Goal: Find specific page/section: Find specific page/section

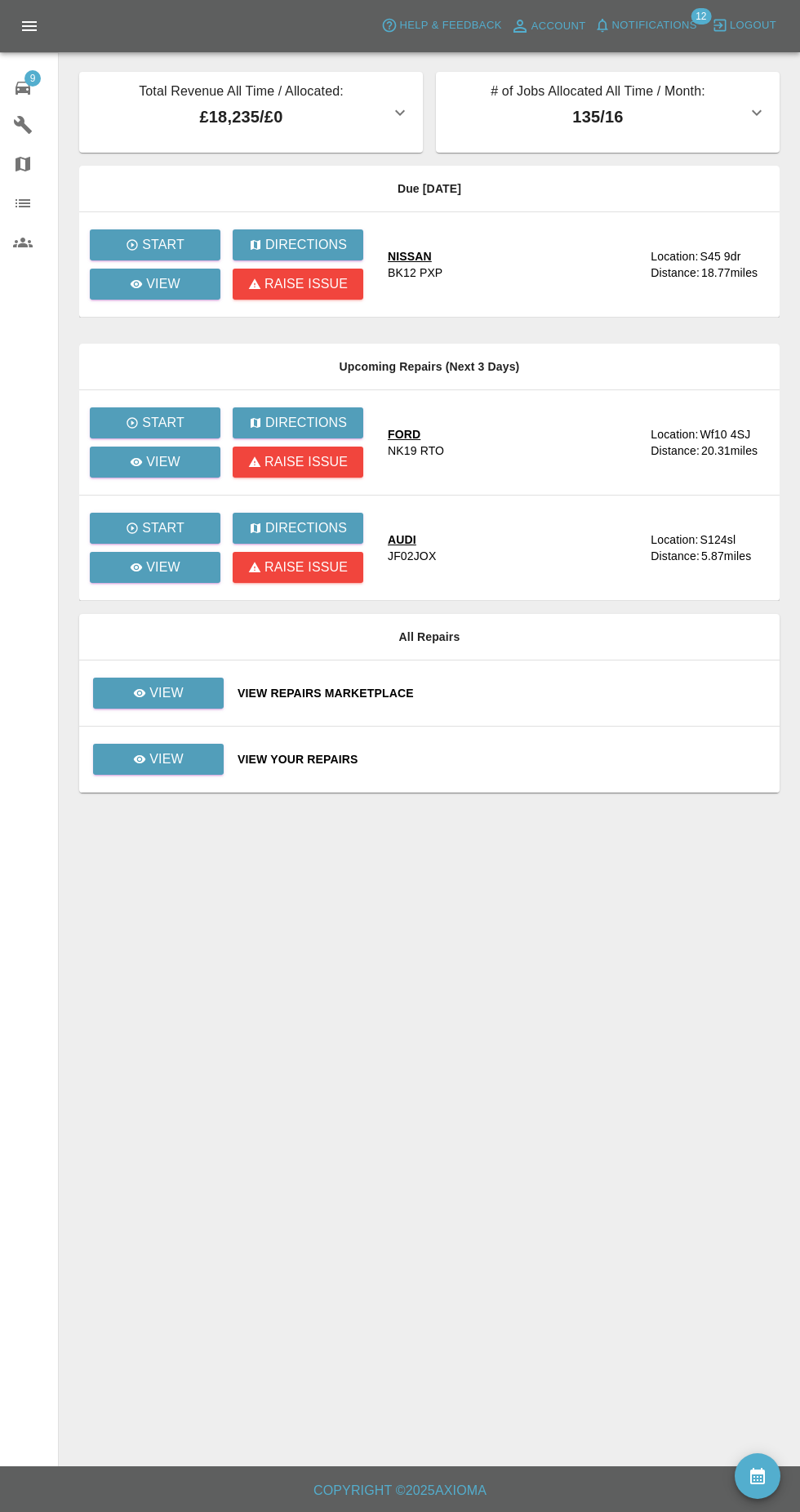
scroll to position [31, 0]
click at [152, 291] on div "Due [DATE] Start Directions View Raise issue NISSAN BK12 PXP Location: S45 9dr …" at bounding box center [429, 383] width 700 height 435
click at [150, 268] on link "View" at bounding box center [154, 283] width 131 height 31
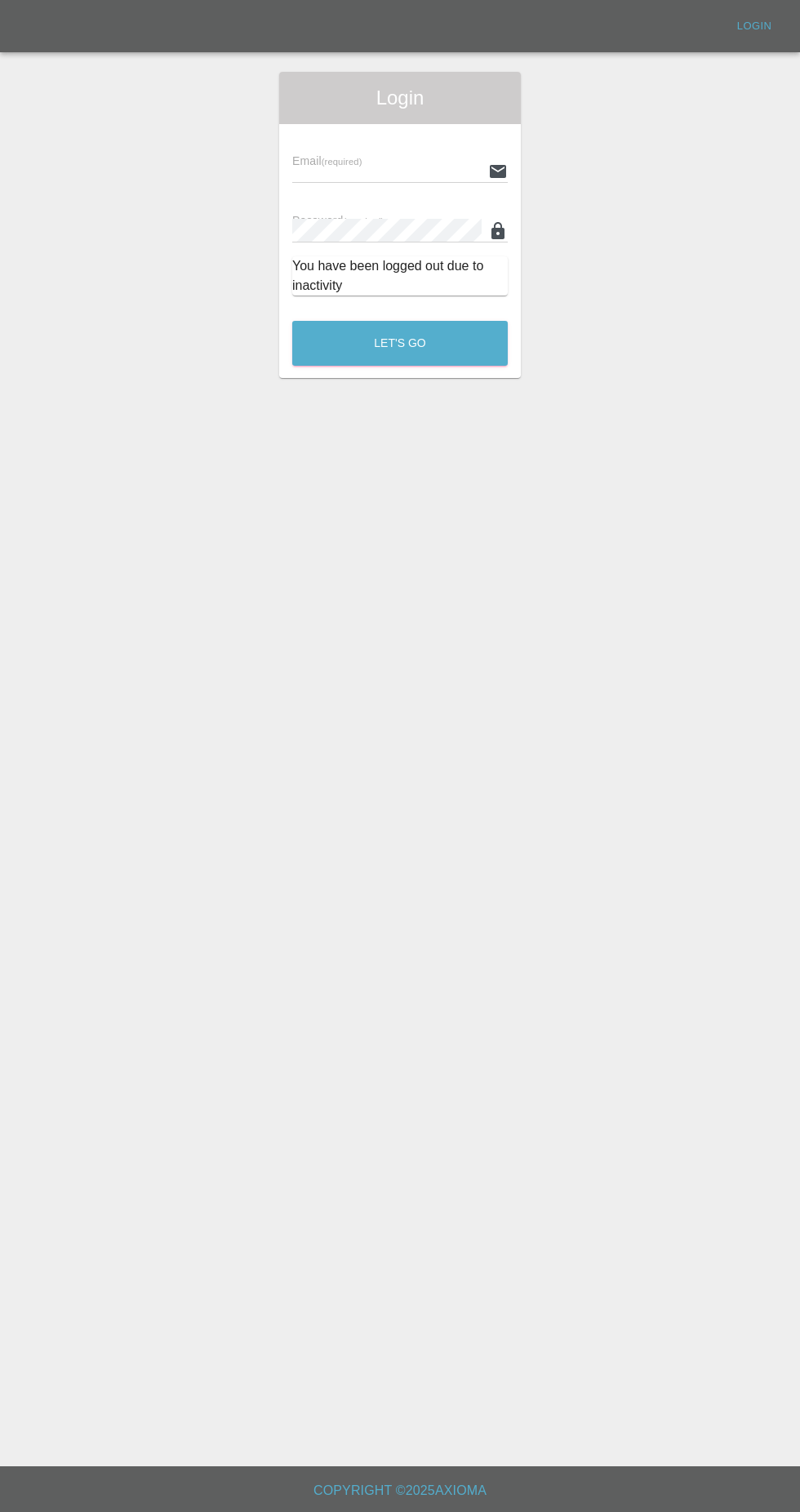
click at [308, 159] on input "text" at bounding box center [386, 170] width 189 height 24
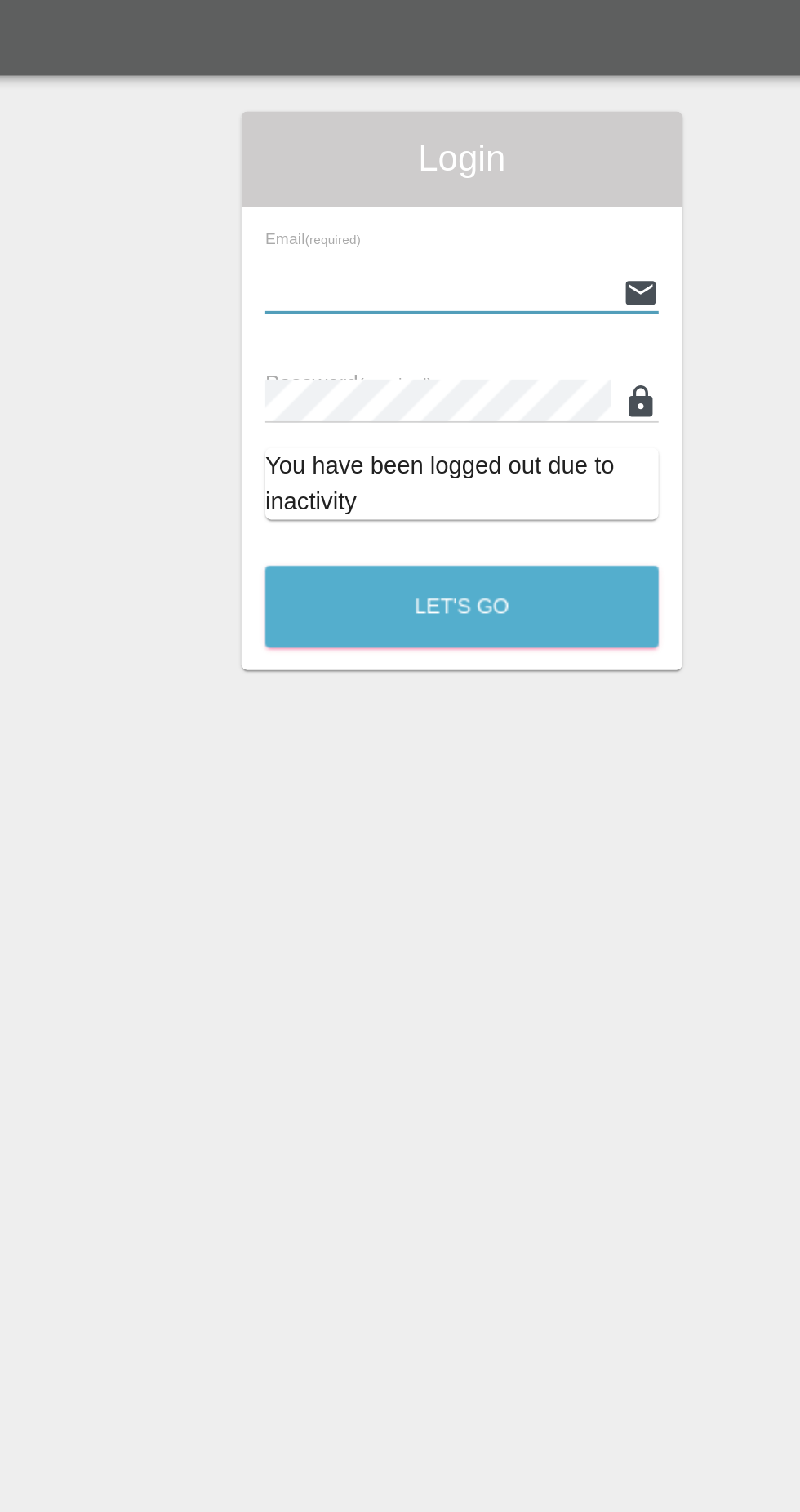
scroll to position [31, 0]
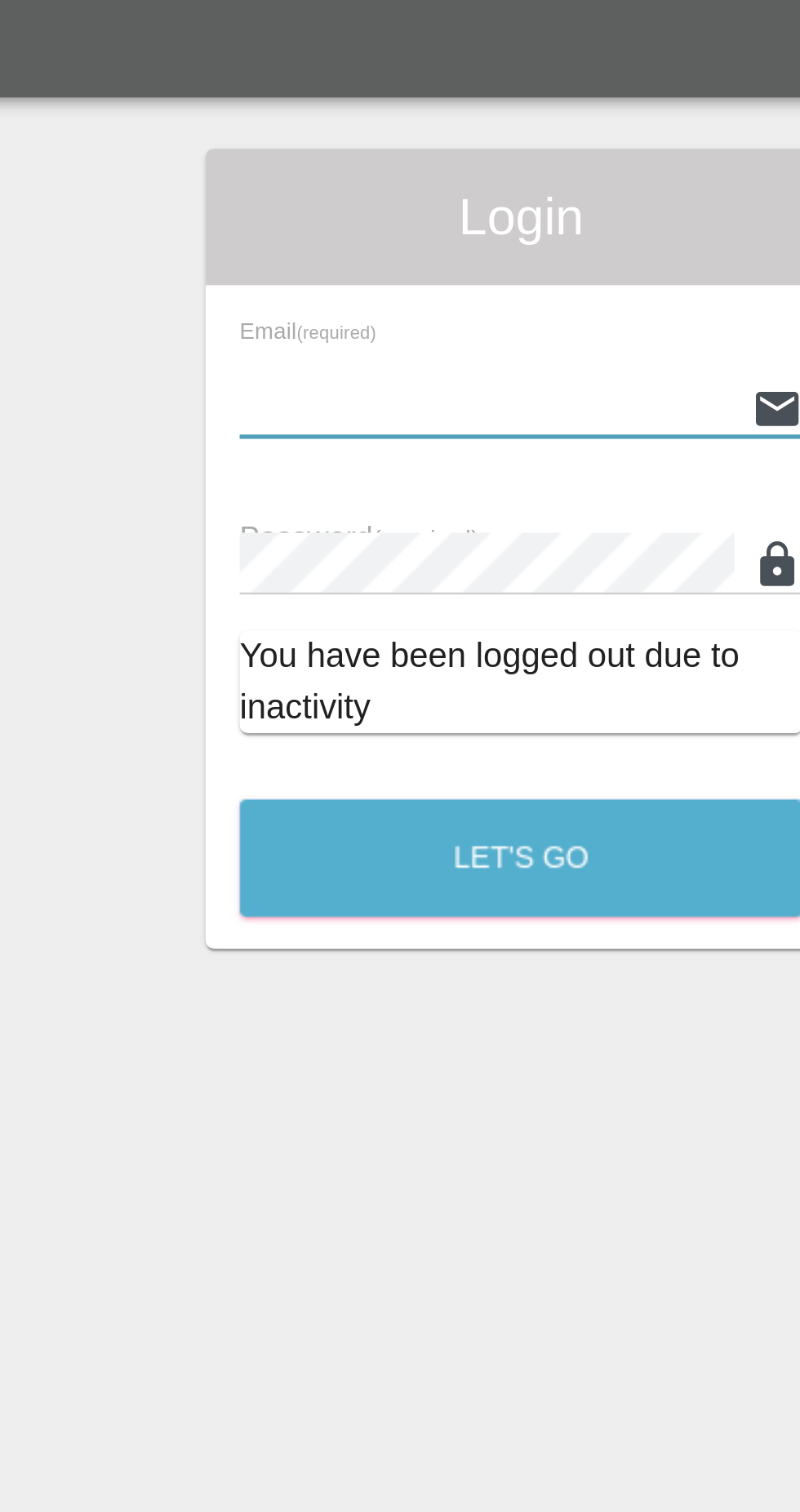
click at [423, 159] on input "text" at bounding box center [386, 170] width 189 height 24
type input "[EMAIL_ADDRESS][DOMAIN_NAME]"
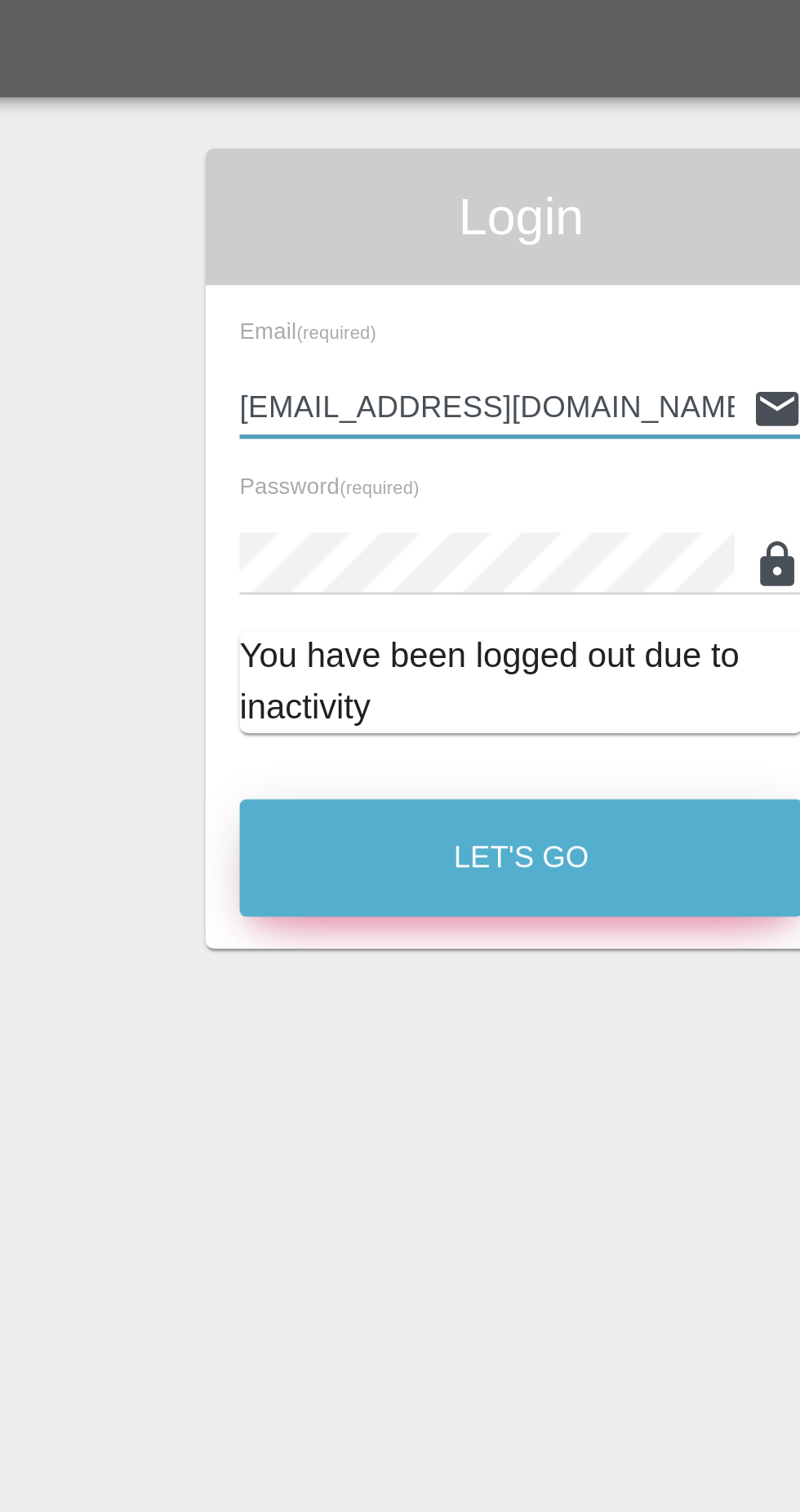
click at [419, 321] on button "Let's Go" at bounding box center [399, 344] width 216 height 45
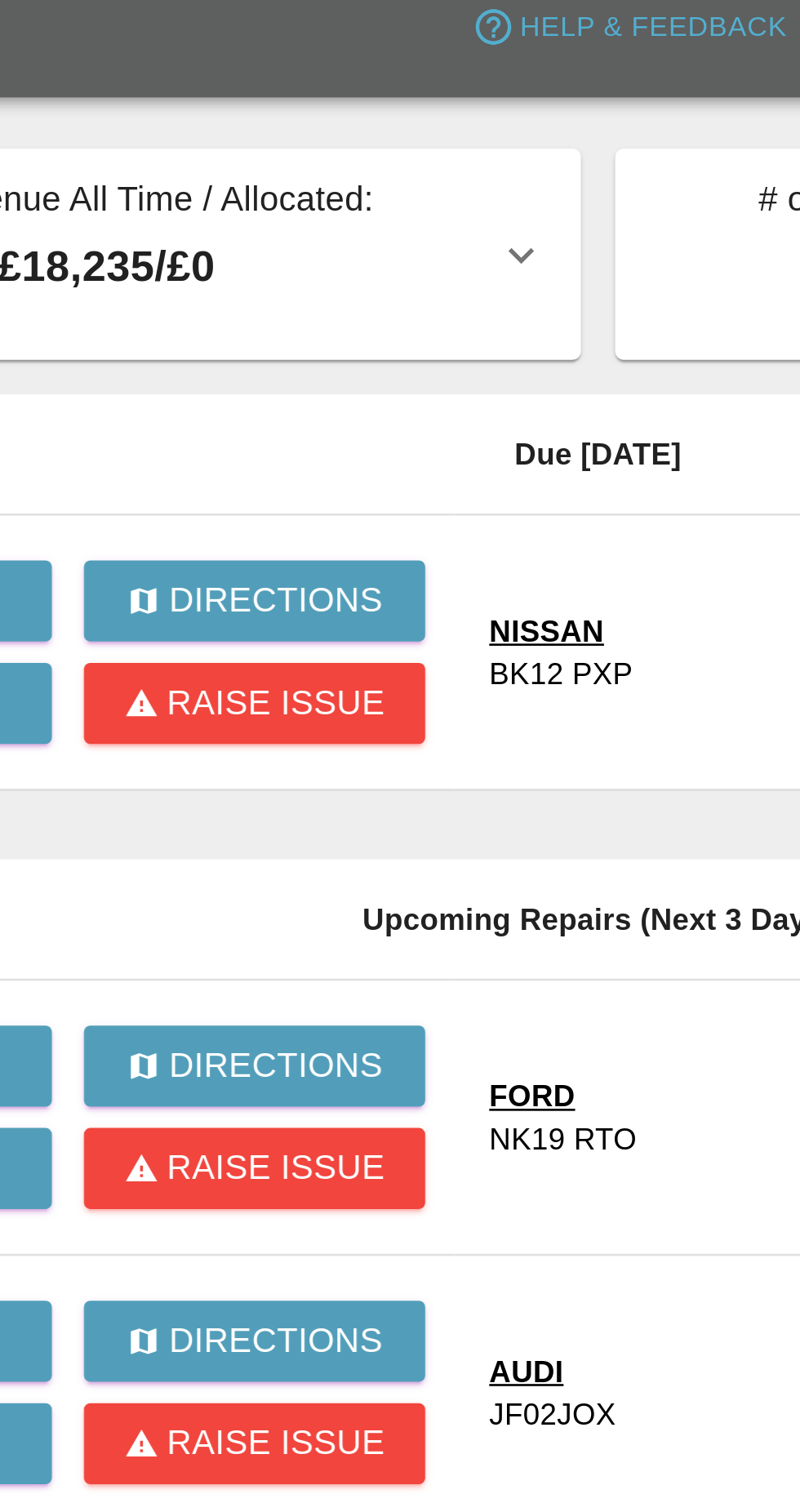
scroll to position [31, 0]
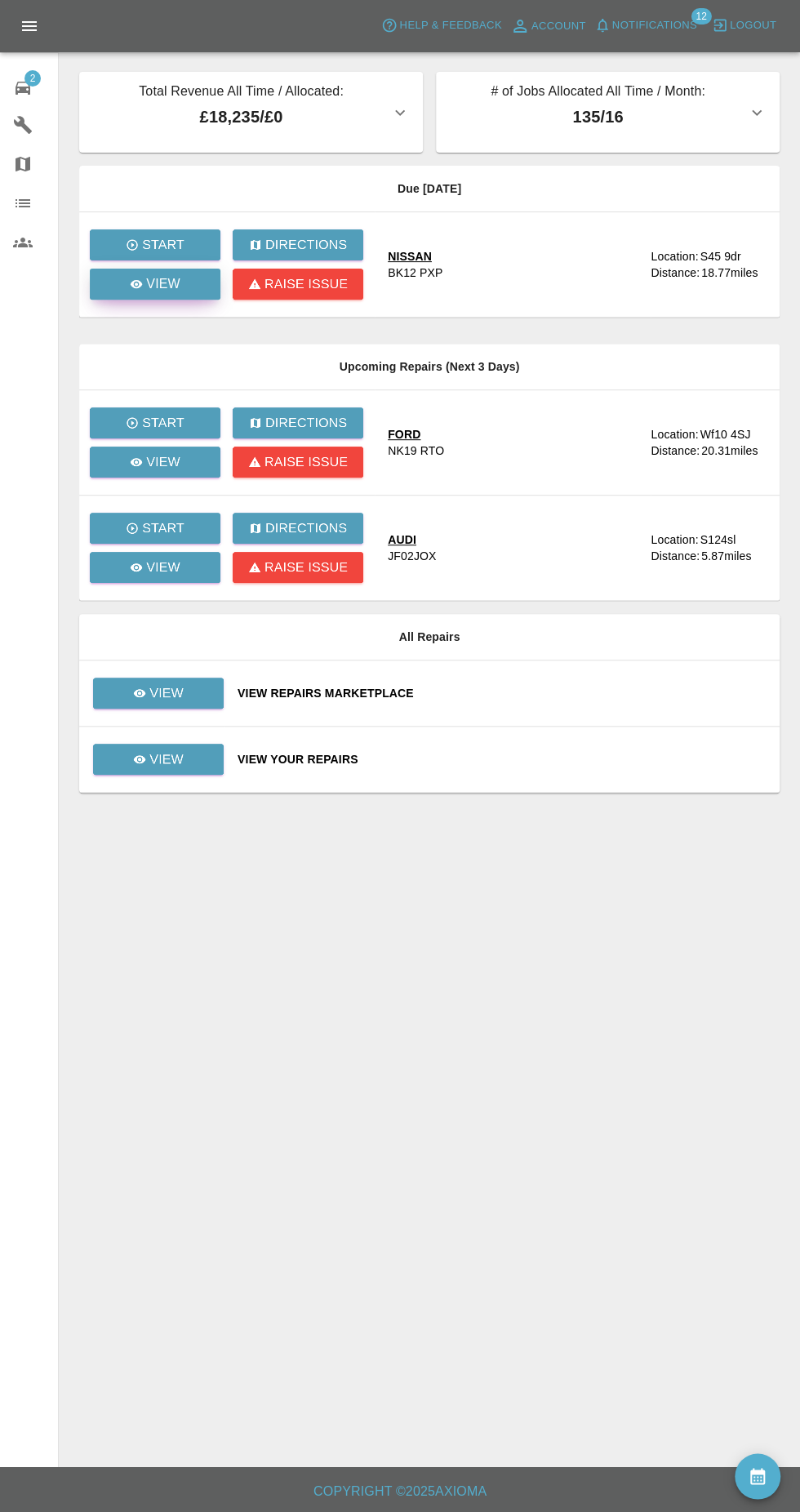
click at [155, 268] on link "View" at bounding box center [154, 283] width 131 height 31
